Goal: Check status: Check status

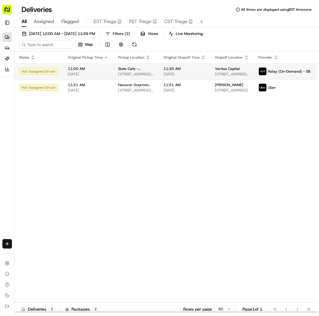
click at [196, 71] on div "11:30 AM 08/24/2025" at bounding box center [185, 71] width 42 height 10
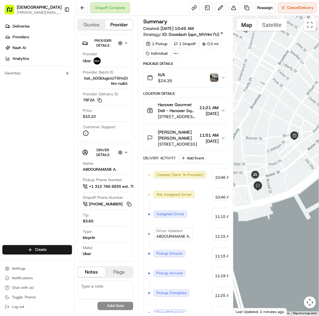
click at [214, 77] on img "button" at bounding box center [214, 78] width 8 height 8
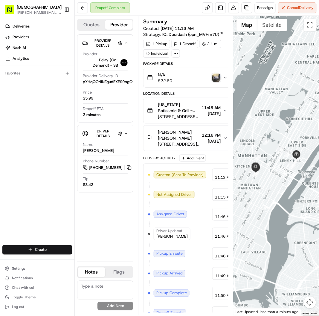
click at [212, 75] on img "button" at bounding box center [216, 78] width 8 height 8
